Goal: Feedback & Contribution: Submit feedback/report problem

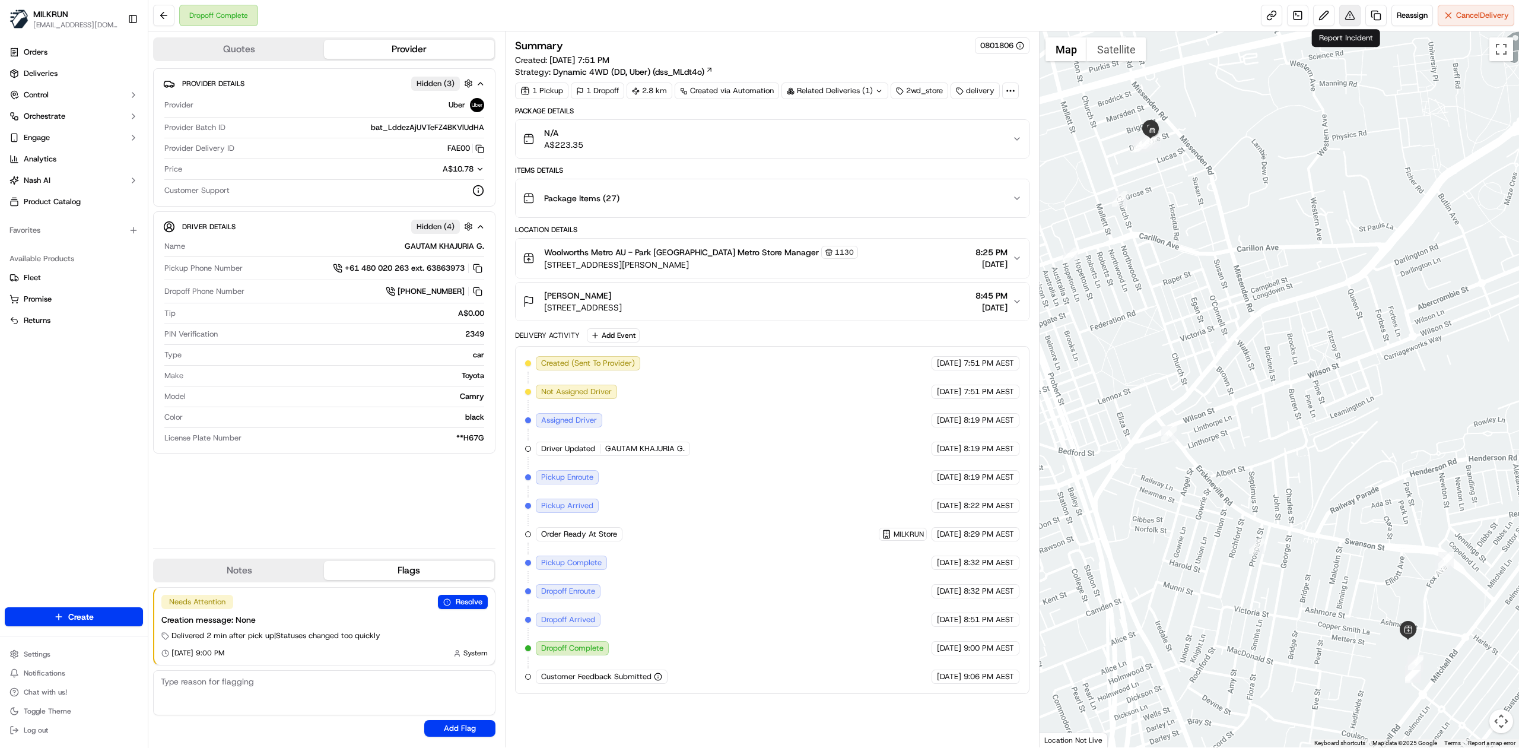
click at [1344, 13] on button at bounding box center [1349, 15] width 21 height 21
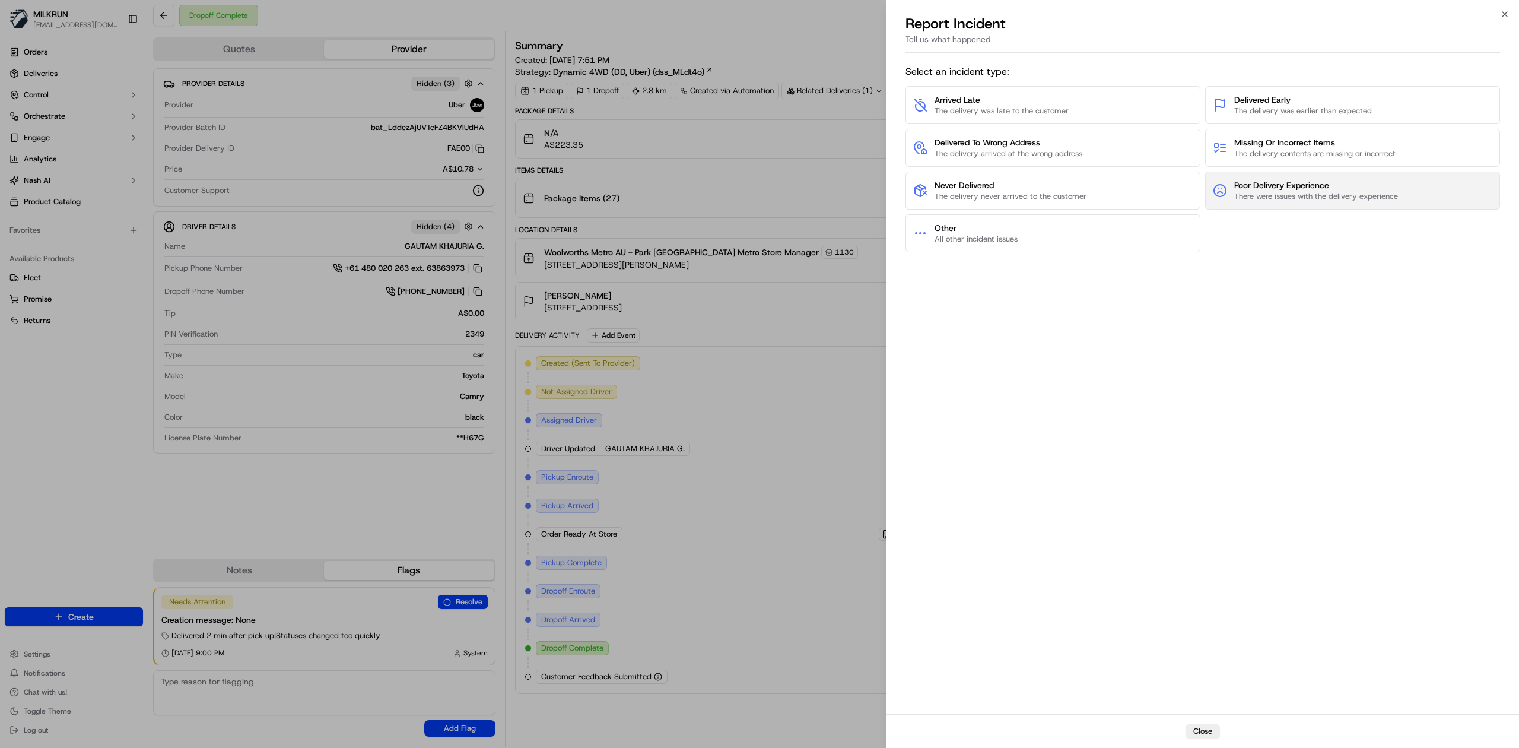
click at [1289, 193] on span "There were issues with the delivery experience" at bounding box center [1316, 196] width 164 height 11
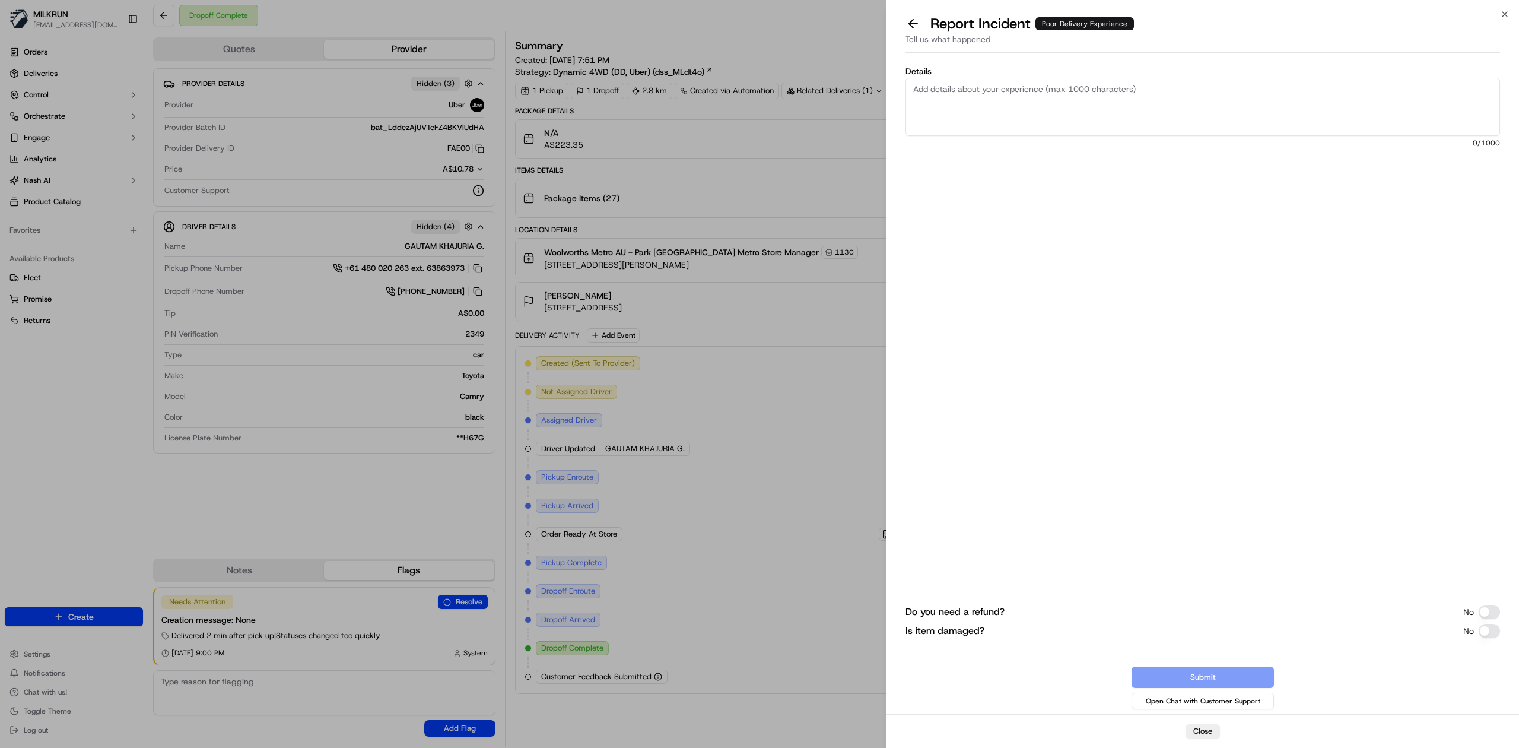
click at [977, 106] on textarea "Details" at bounding box center [1202, 107] width 595 height 58
click at [1166, 96] on textarea "Hi team, please see the customer's feedback for the driver." at bounding box center [1202, 107] width 595 height 58
click at [1126, 115] on textarea "Hi team, please see the customer's feedback for the driver." at bounding box center [1202, 107] width 595 height 58
paste textarea "The driver asked me to collect my grocery order from the street outside my apar…"
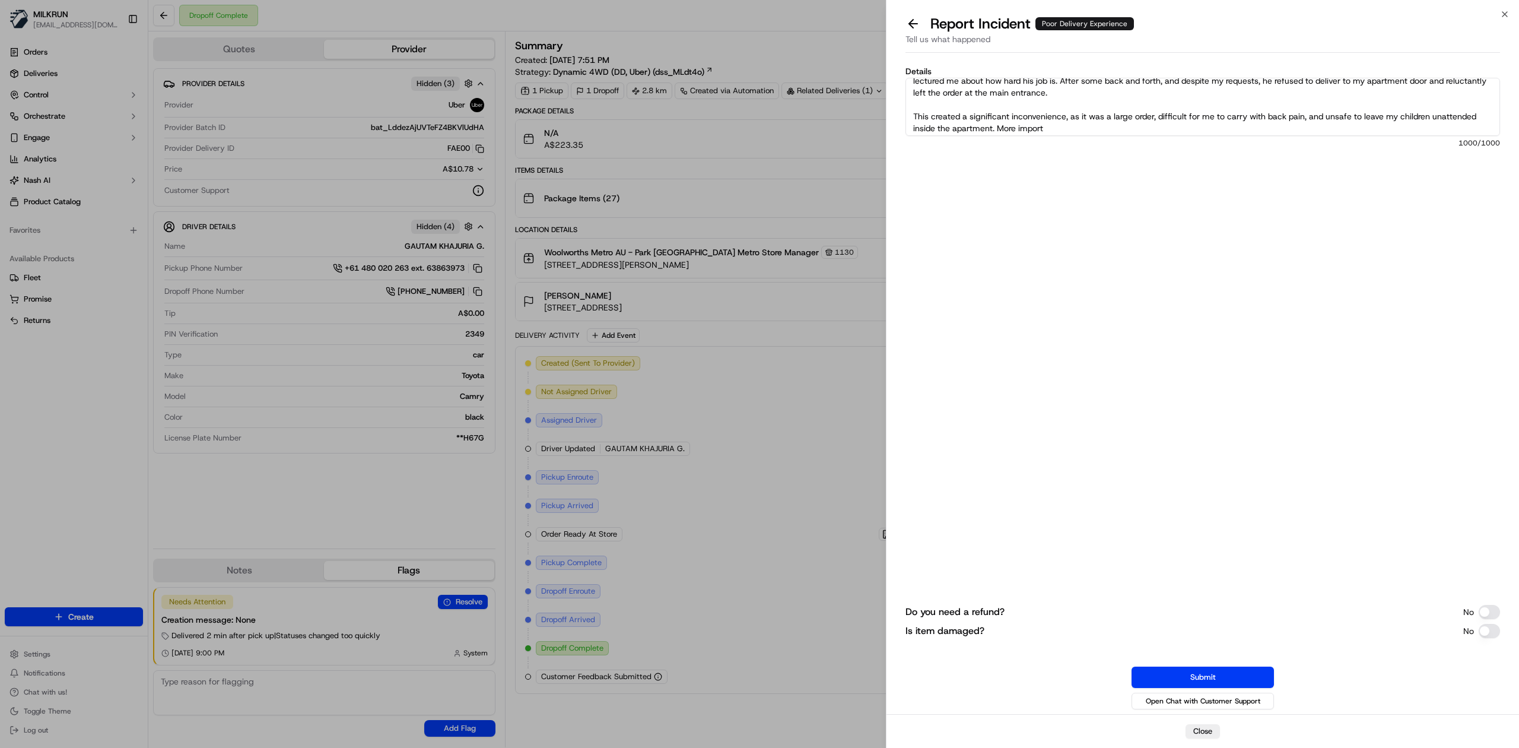
scroll to position [95, 0]
click at [1076, 122] on textarea "Hi team, please see the customer's feedback for the driver. "The driver asked m…" at bounding box center [1202, 107] width 595 height 58
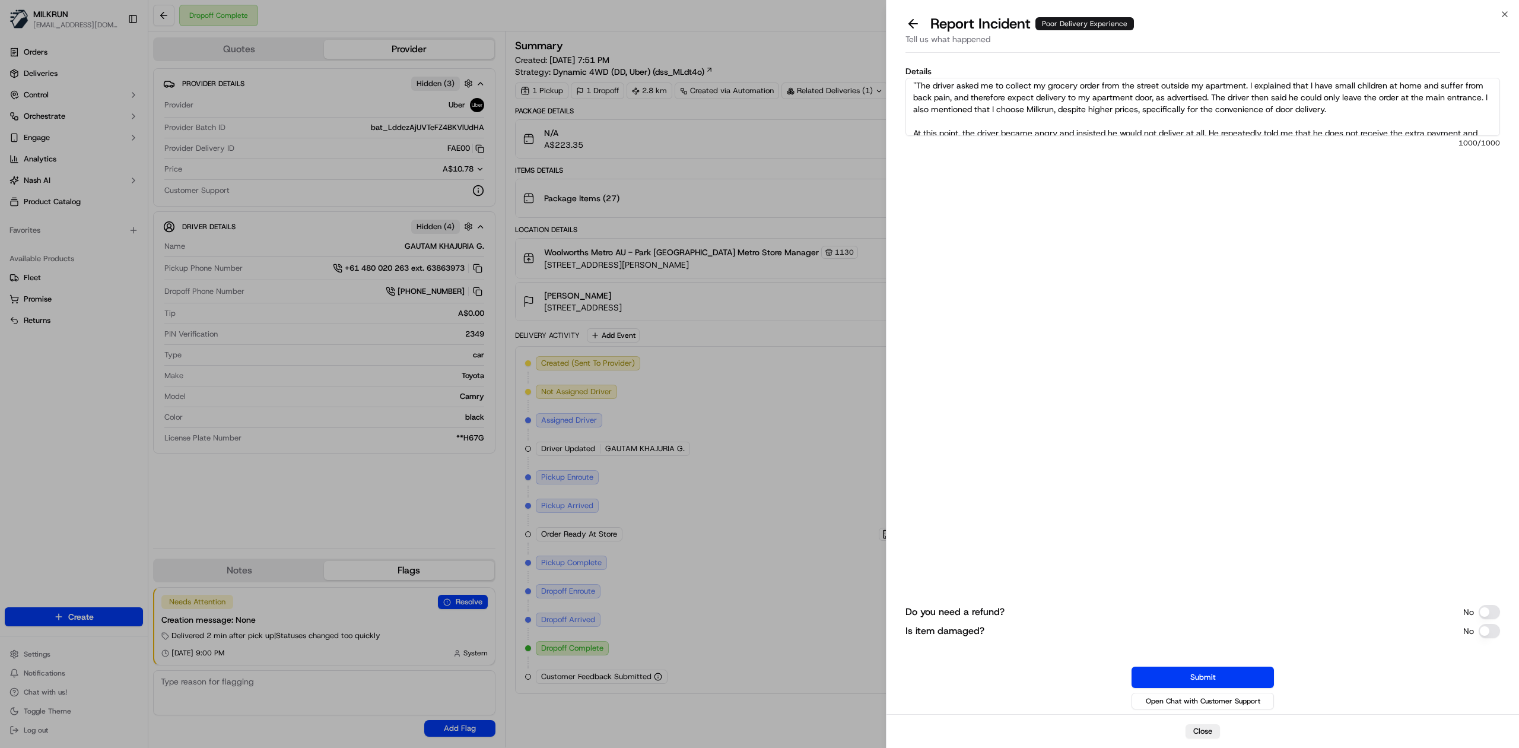
scroll to position [0, 0]
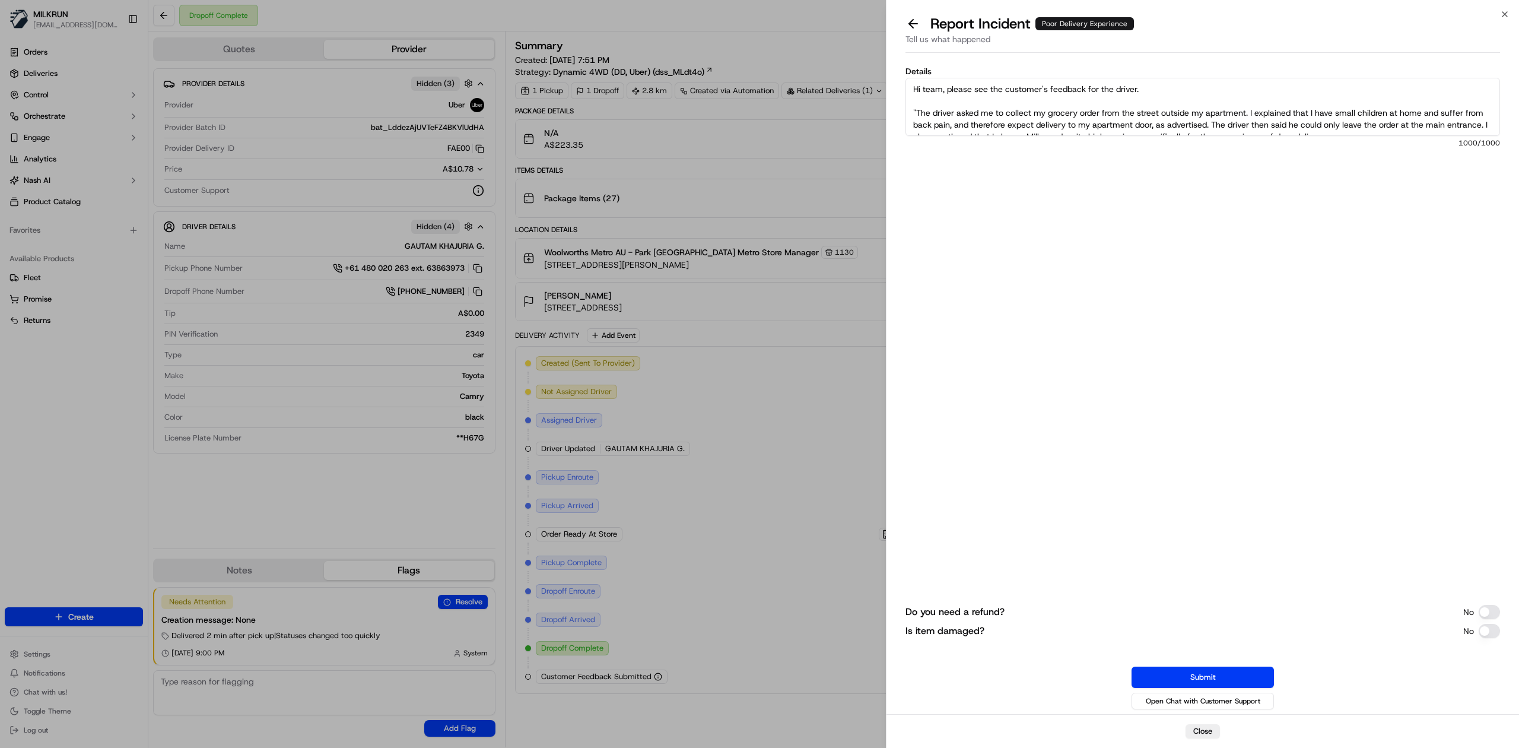
click at [1083, 105] on textarea "Hi team, please see the customer's feedback for the driver. "The driver asked m…" at bounding box center [1202, 107] width 595 height 58
click at [1114, 108] on textarea "Hi team, please see the customer's feedback for the driver. "The driver asked m…" at bounding box center [1202, 107] width 595 height 58
drag, startPoint x: 1230, startPoint y: 125, endPoint x: 1146, endPoint y: 88, distance: 91.2
click at [1146, 88] on textarea "Hi team, please see the customer's feedback for the driver. "The driver asked m…" at bounding box center [1202, 107] width 595 height 58
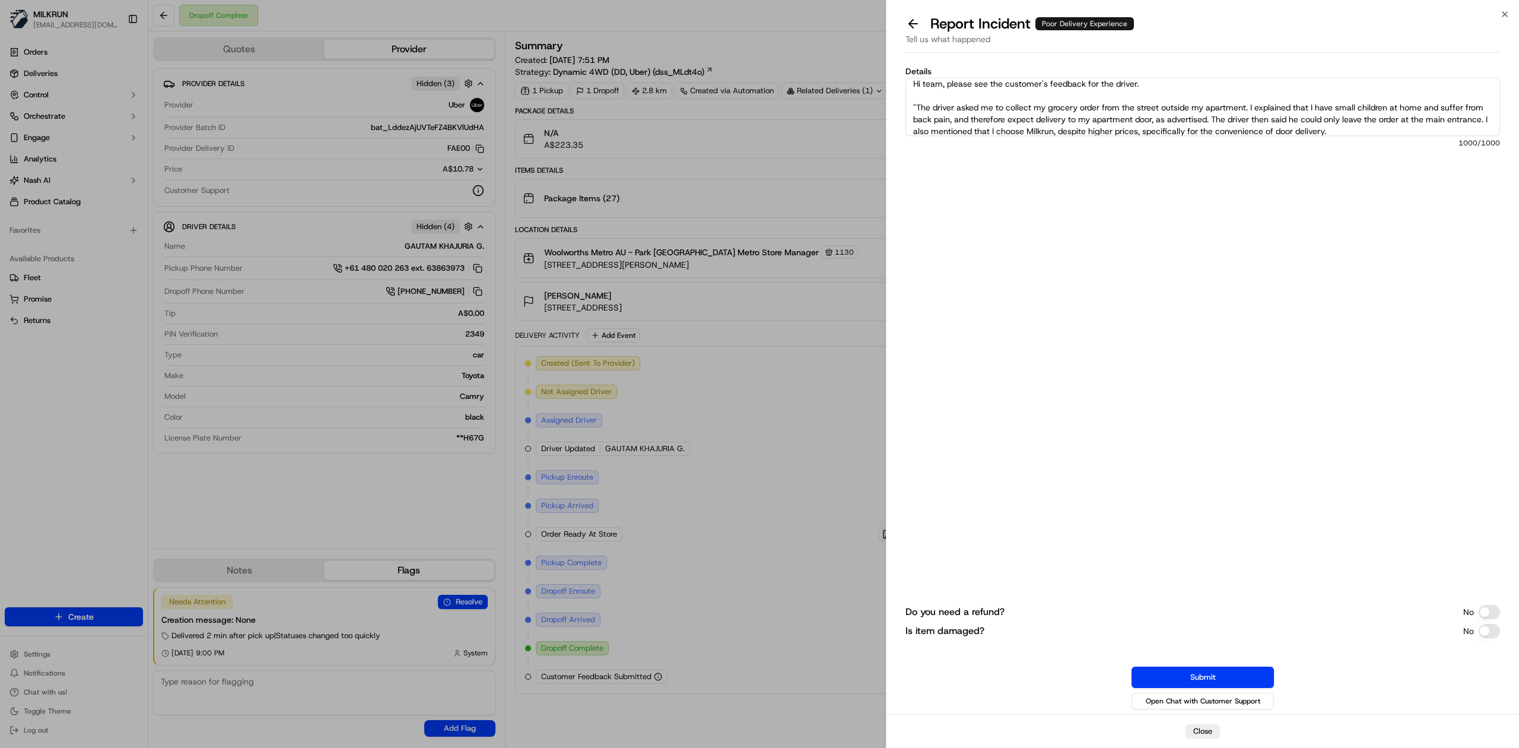
scroll to position [0, 0]
click at [1044, 122] on textarea "Hi team, please see the customer's feedback for the driver. "The driver asked m…" at bounding box center [1202, 107] width 595 height 58
click at [980, 123] on textarea "Hi team, please see the customer's feedback for the driver. "The driver asked m…" at bounding box center [1202, 107] width 595 height 58
drag, startPoint x: 970, startPoint y: 125, endPoint x: 1029, endPoint y: 81, distance: 73.8
click at [1029, 81] on textarea "Hi team, please see the customer's feedback for the driver. "The driver asked m…" at bounding box center [1202, 107] width 595 height 58
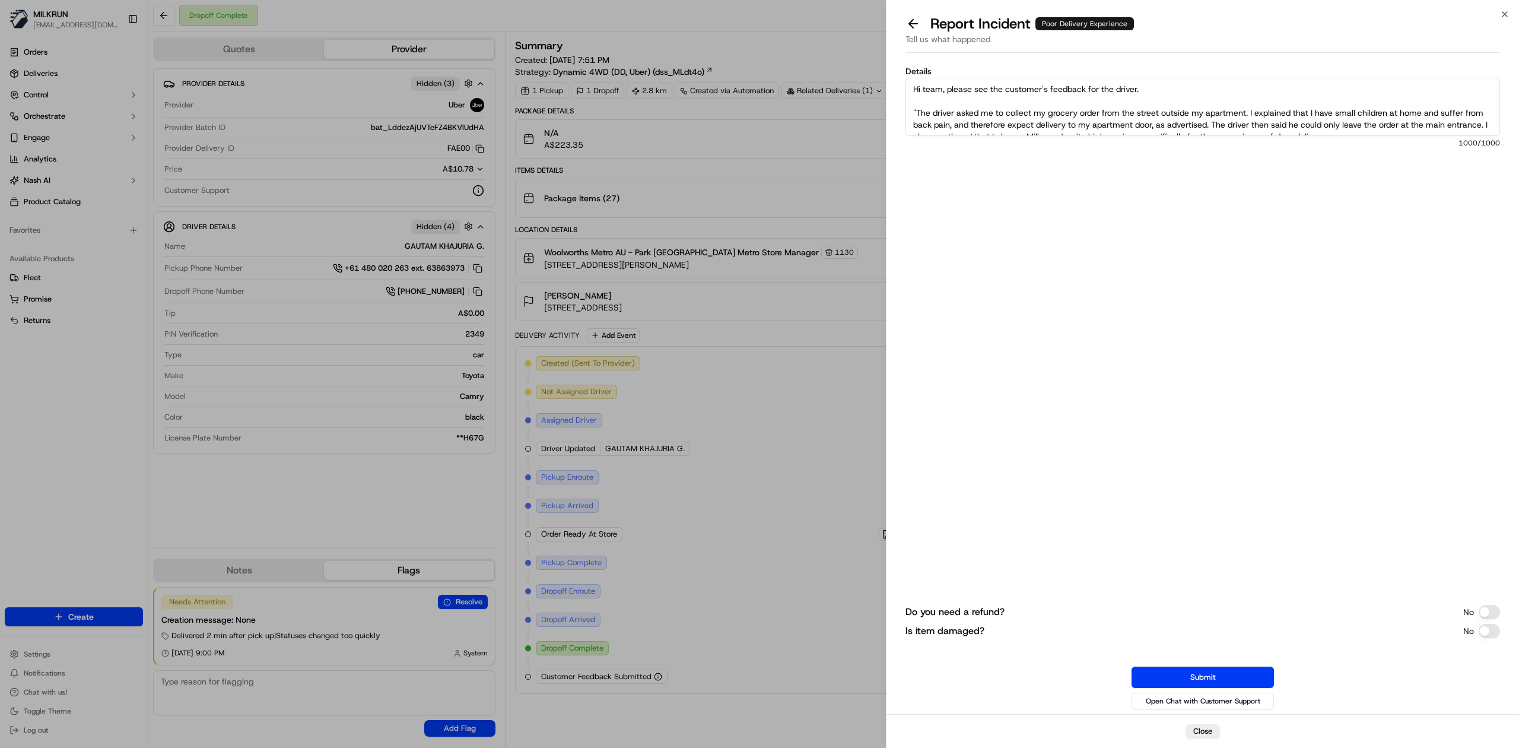
click at [1028, 103] on textarea "Hi team, please see the customer's feedback for the driver. "The driver asked m…" at bounding box center [1202, 107] width 595 height 58
click at [972, 122] on textarea "Hi team, please see the customer's feedback for the driver. "The driver asked m…" at bounding box center [1202, 107] width 595 height 58
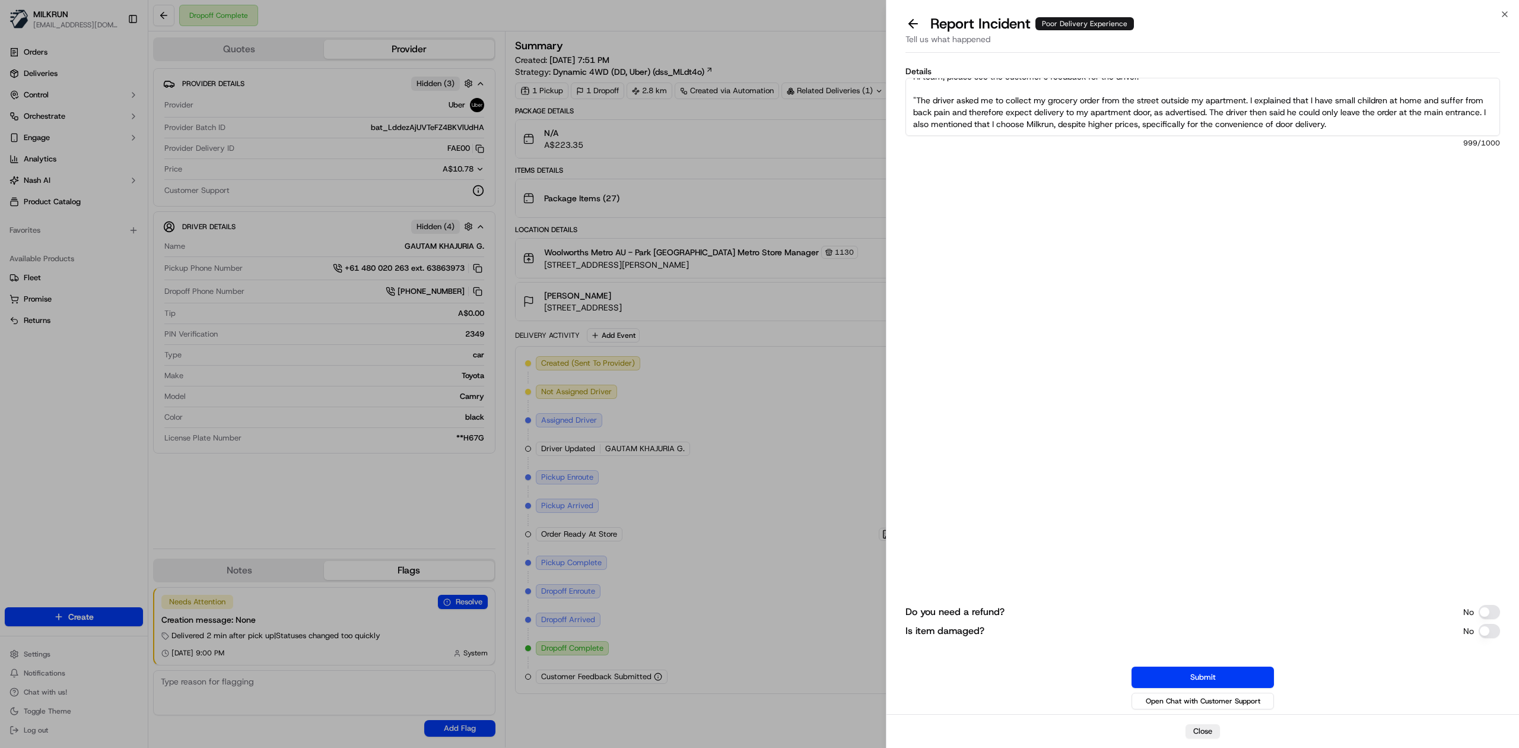
drag, startPoint x: 974, startPoint y: 112, endPoint x: 1232, endPoint y: 112, distance: 258.1
click at [1232, 112] on textarea "Hi team, please see the customer's feedback for the driver. "The driver asked m…" at bounding box center [1202, 107] width 595 height 58
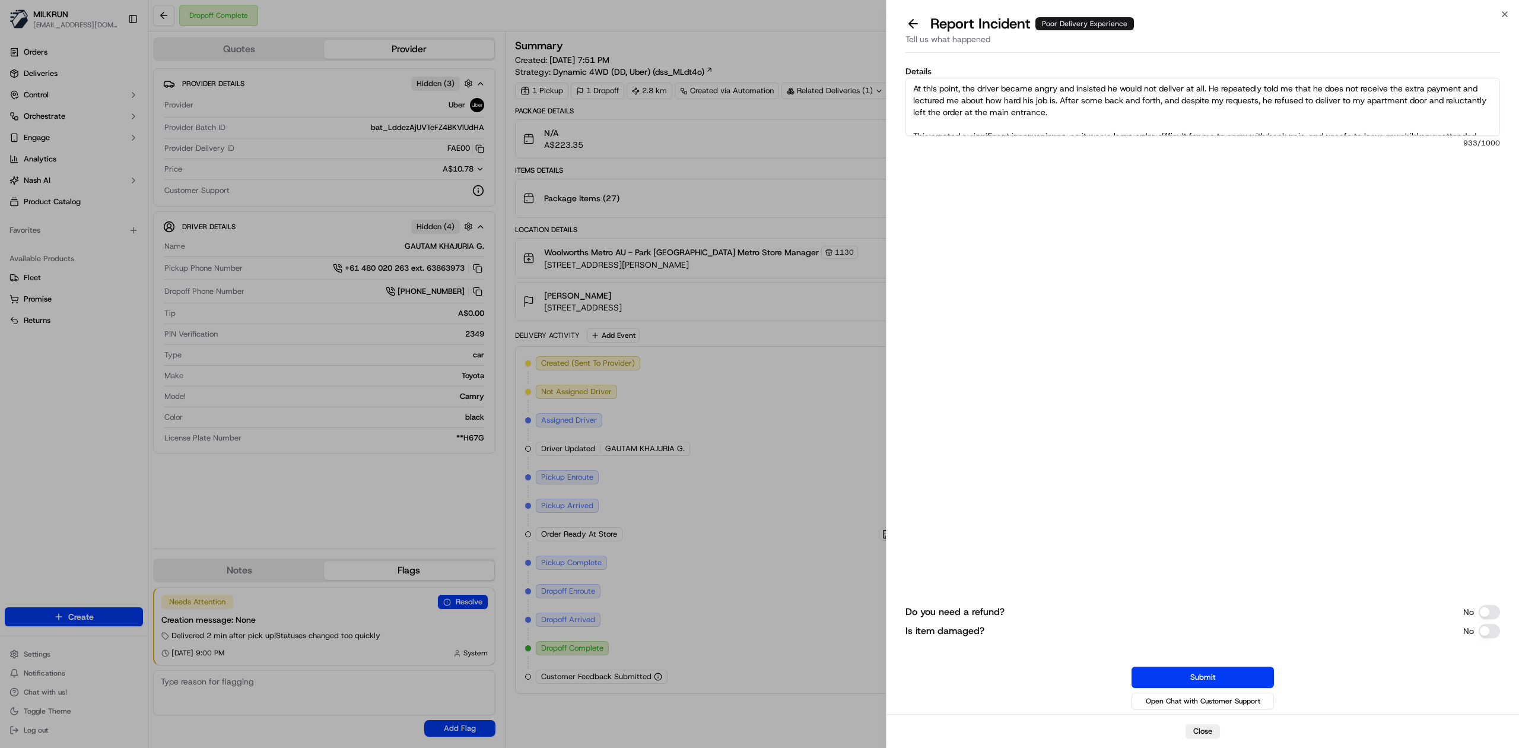
scroll to position [95, 0]
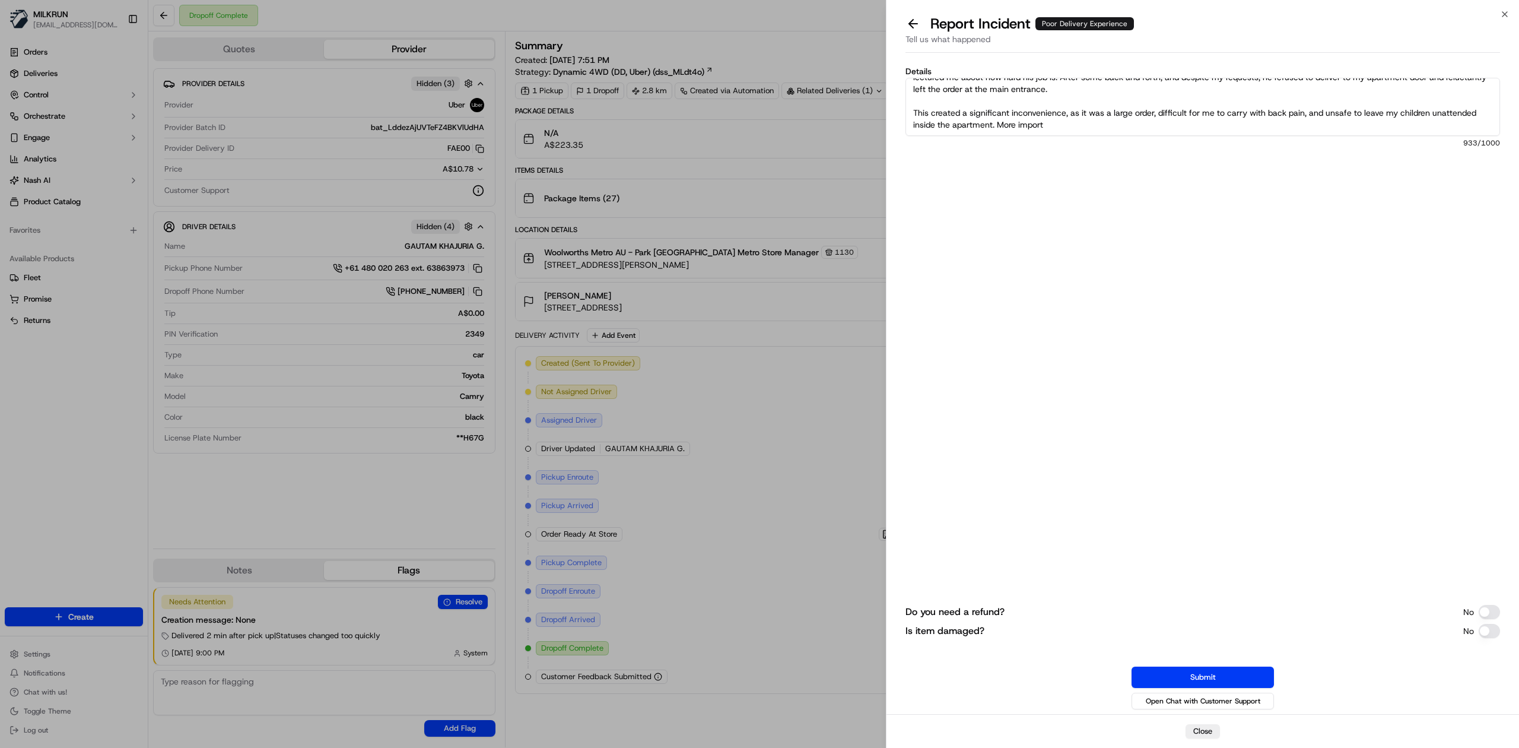
drag, startPoint x: 1250, startPoint y: 114, endPoint x: 1261, endPoint y: 122, distance: 14.2
click at [1261, 122] on textarea "Hi team, please see the customer's feedback for the driver. "The driver asked m…" at bounding box center [1202, 107] width 595 height 58
click at [1261, 112] on textarea "Hi team, please see the customer's feedback for the driver. "The driver asked m…" at bounding box center [1202, 107] width 595 height 58
drag, startPoint x: 1251, startPoint y: 108, endPoint x: 1266, endPoint y: 115, distance: 16.5
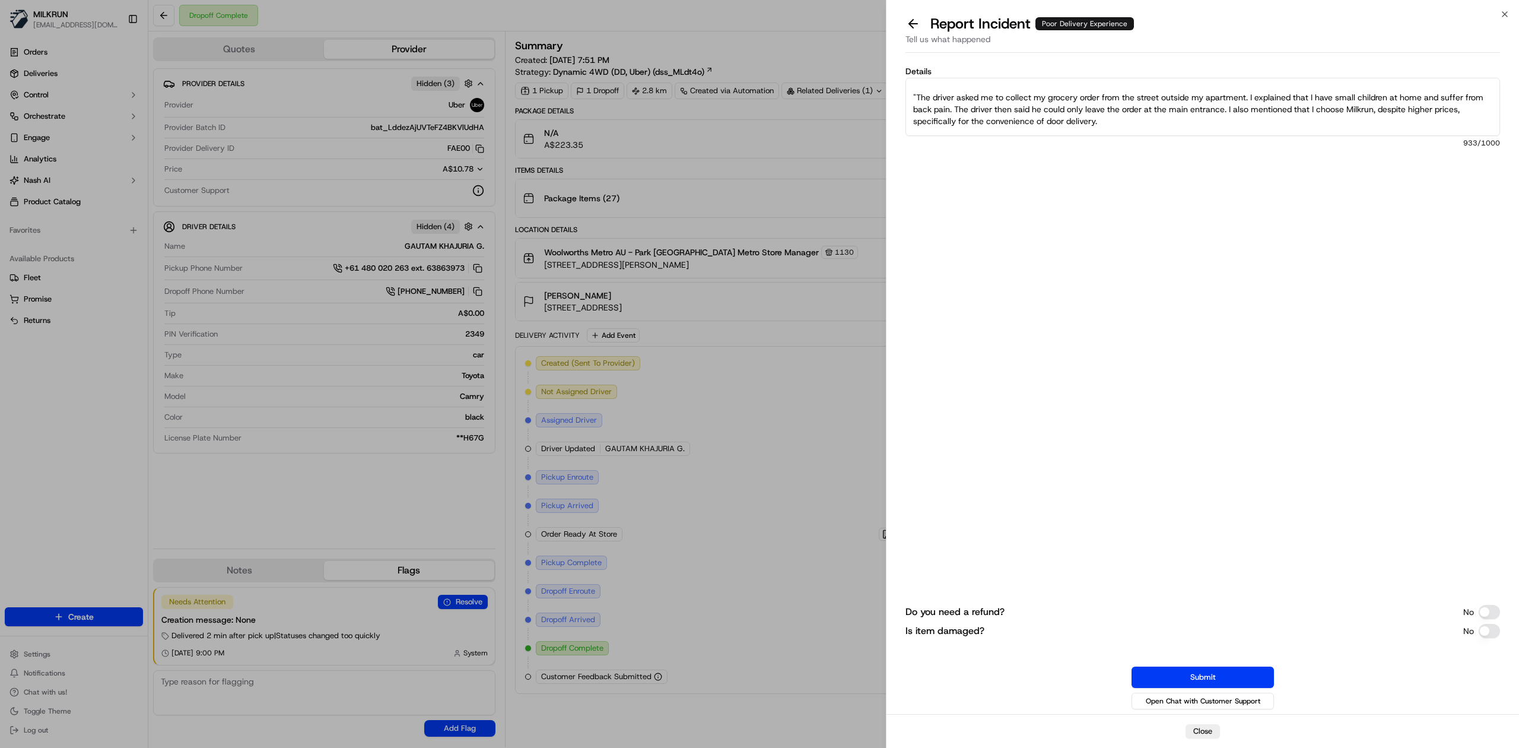
click at [1266, 115] on textarea "Hi team, please see the customer's feedback for the driver. "The driver asked m…" at bounding box center [1202, 107] width 595 height 58
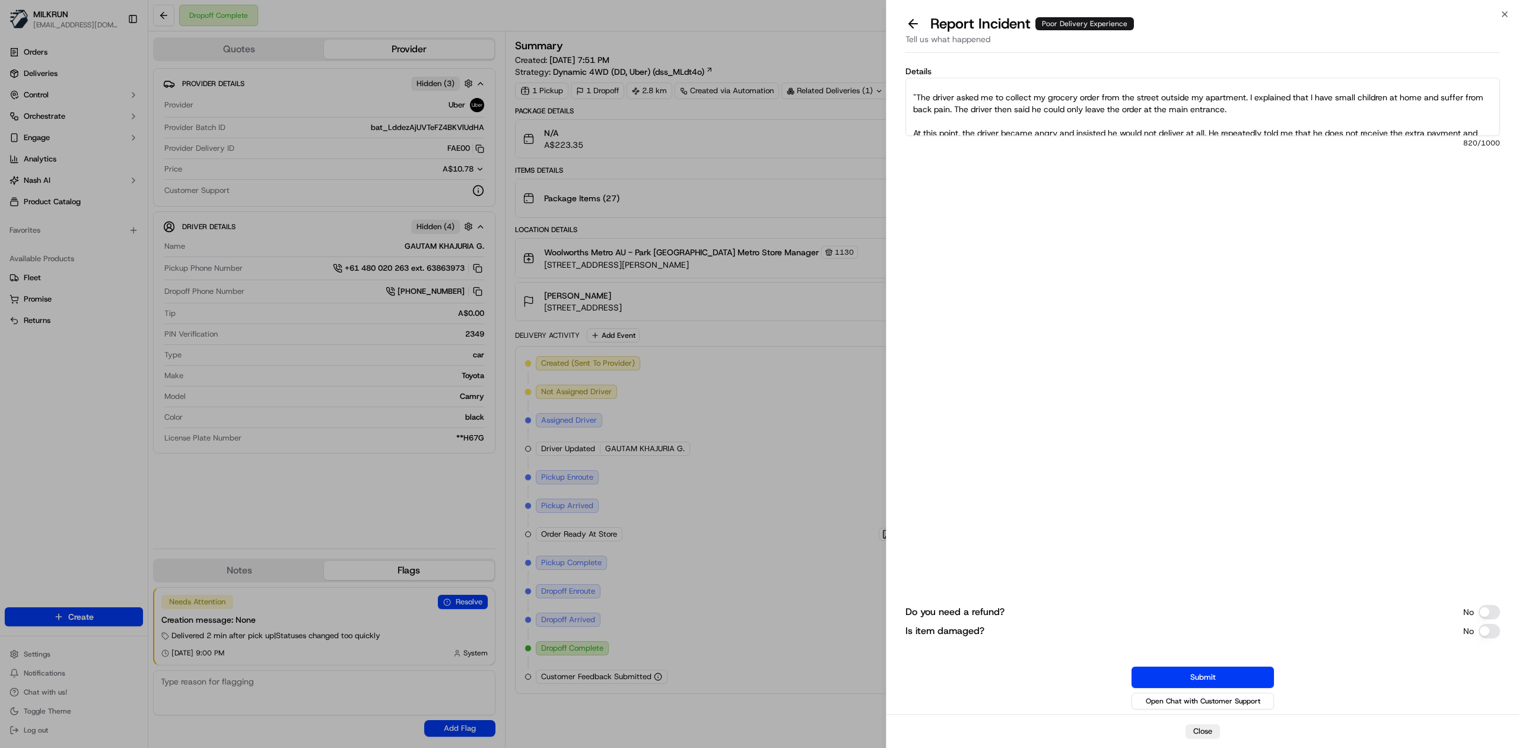
click at [1270, 115] on textarea "Hi team, please see the customer's feedback for the driver. "The driver asked m…" at bounding box center [1202, 107] width 595 height 58
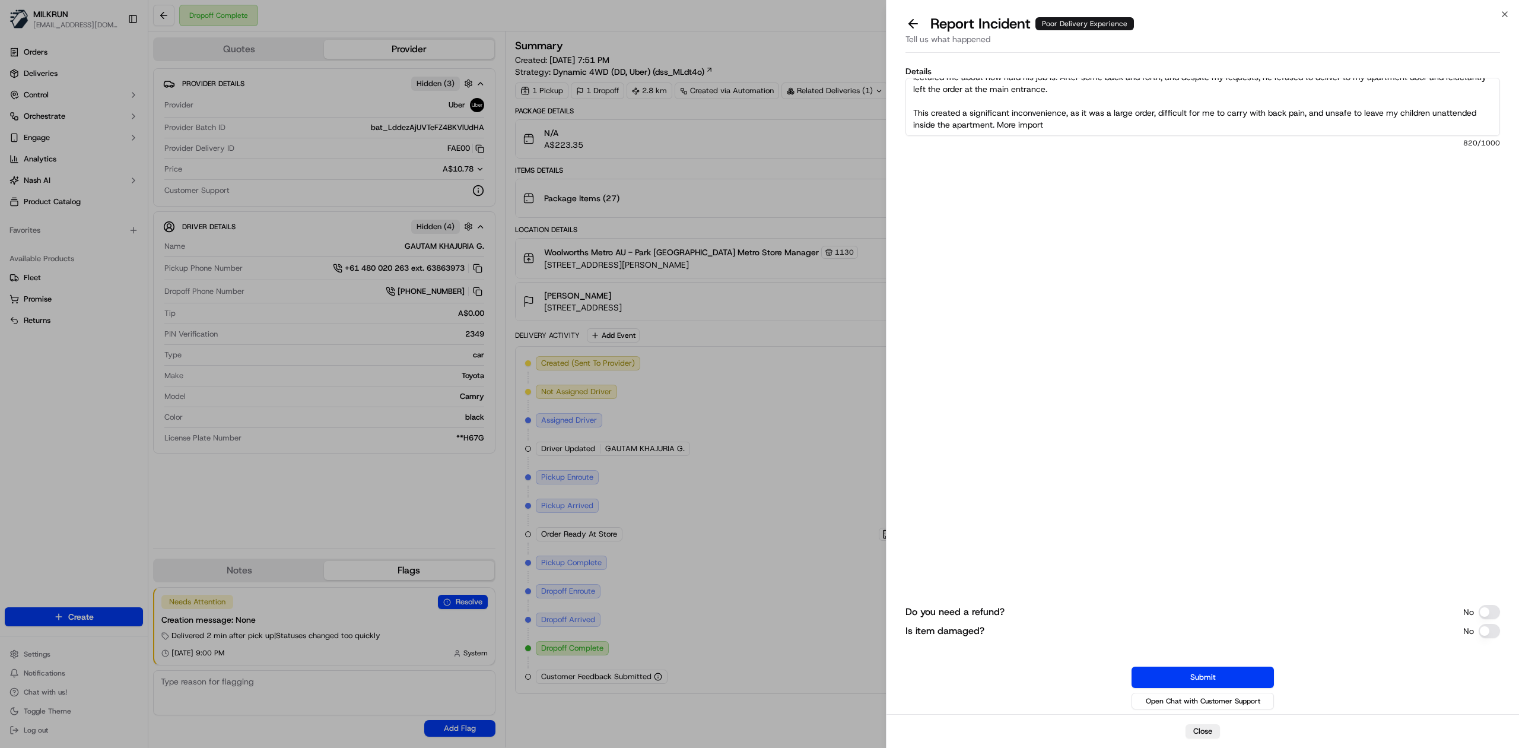
click at [1156, 126] on textarea "Hi team, please see the customer's feedback for the driver. "The driver asked m…" at bounding box center [1202, 107] width 595 height 58
paste textarea "I found the driver’s aggressive and dismissive behavior unacceptable."
click at [1045, 122] on textarea "Hi team, please see the customer's feedback for the driver. "The driver asked m…" at bounding box center [1202, 107] width 595 height 58
drag, startPoint x: 1026, startPoint y: 123, endPoint x: 986, endPoint y: 151, distance: 49.2
click at [968, 163] on div "Details Hi team, please see the customer's feedback for the driver. "The driver…" at bounding box center [1202, 196] width 595 height 258
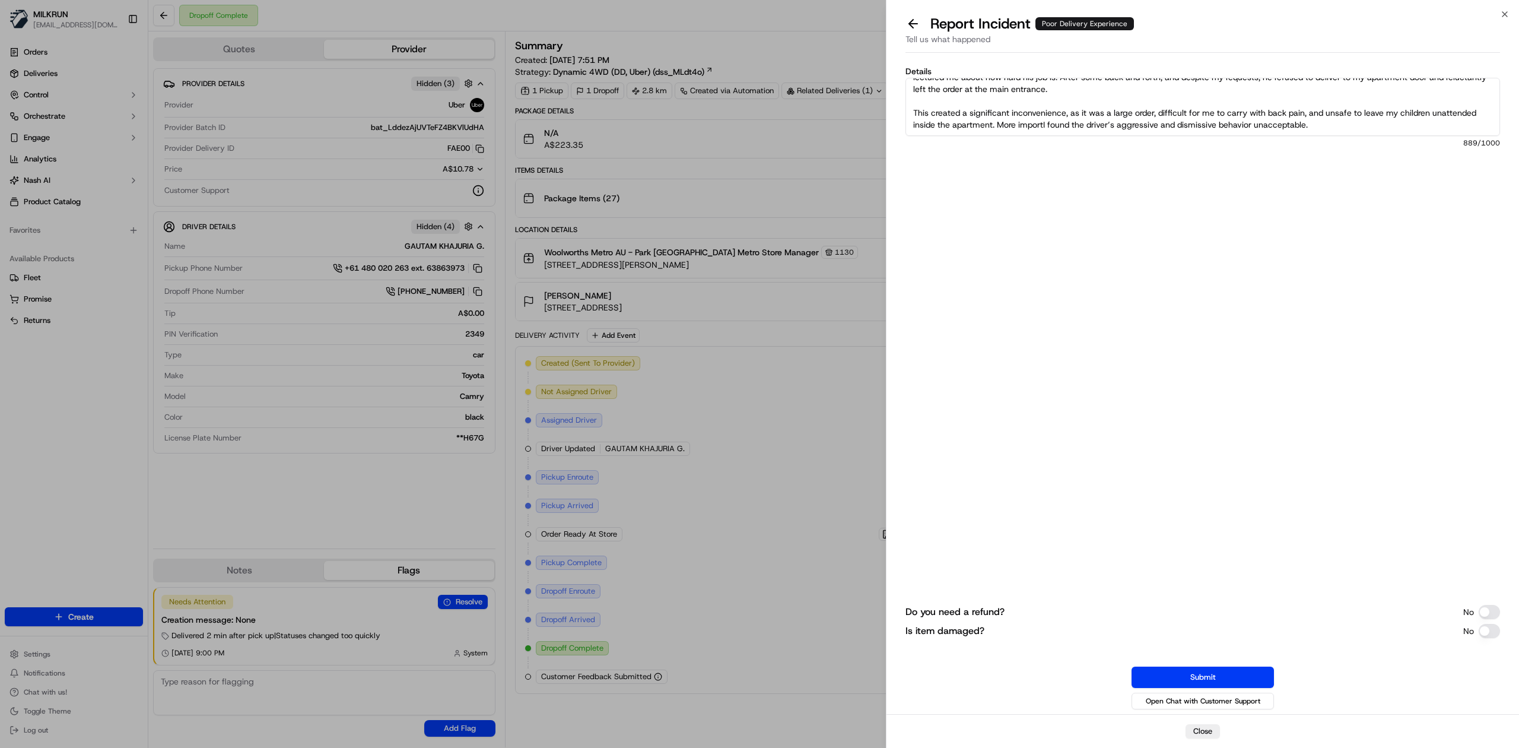
click at [1047, 124] on textarea "Hi team, please see the customer's feedback for the driver. "The driver asked m…" at bounding box center [1202, 107] width 595 height 58
click at [1353, 127] on textarea "Hi team, please see the customer's feedback for the driver. "The driver asked m…" at bounding box center [1202, 107] width 595 height 58
click at [1346, 126] on textarea "Hi team, please see the customer's feedback for the driver. "The driver asked m…" at bounding box center [1202, 107] width 595 height 58
type textarea "Hi team, please see the customer's feedback for the driver. "The driver asked m…"
click at [1214, 672] on button "Submit" at bounding box center [1203, 676] width 142 height 21
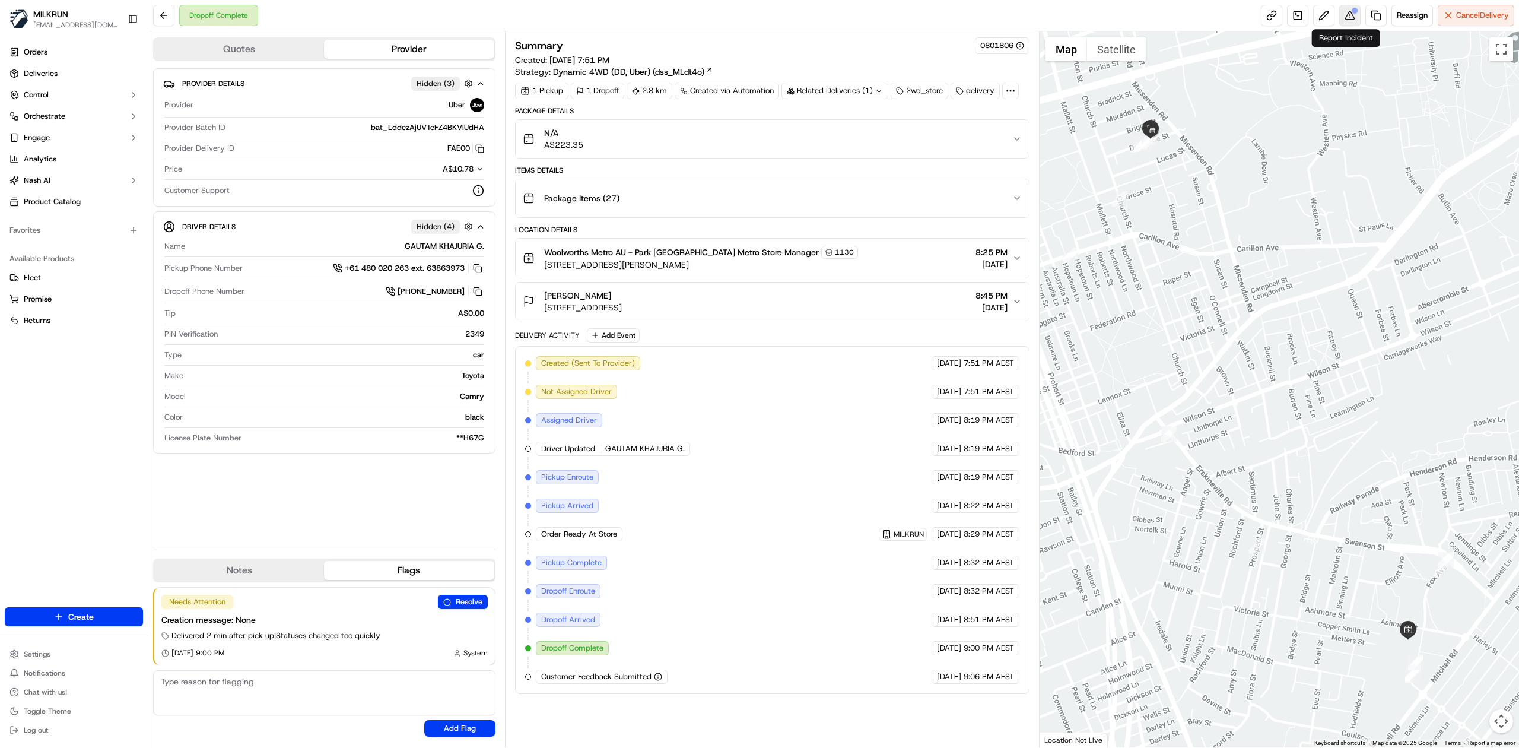
click at [1348, 20] on button at bounding box center [1349, 15] width 21 height 21
